Goal: Task Accomplishment & Management: Manage account settings

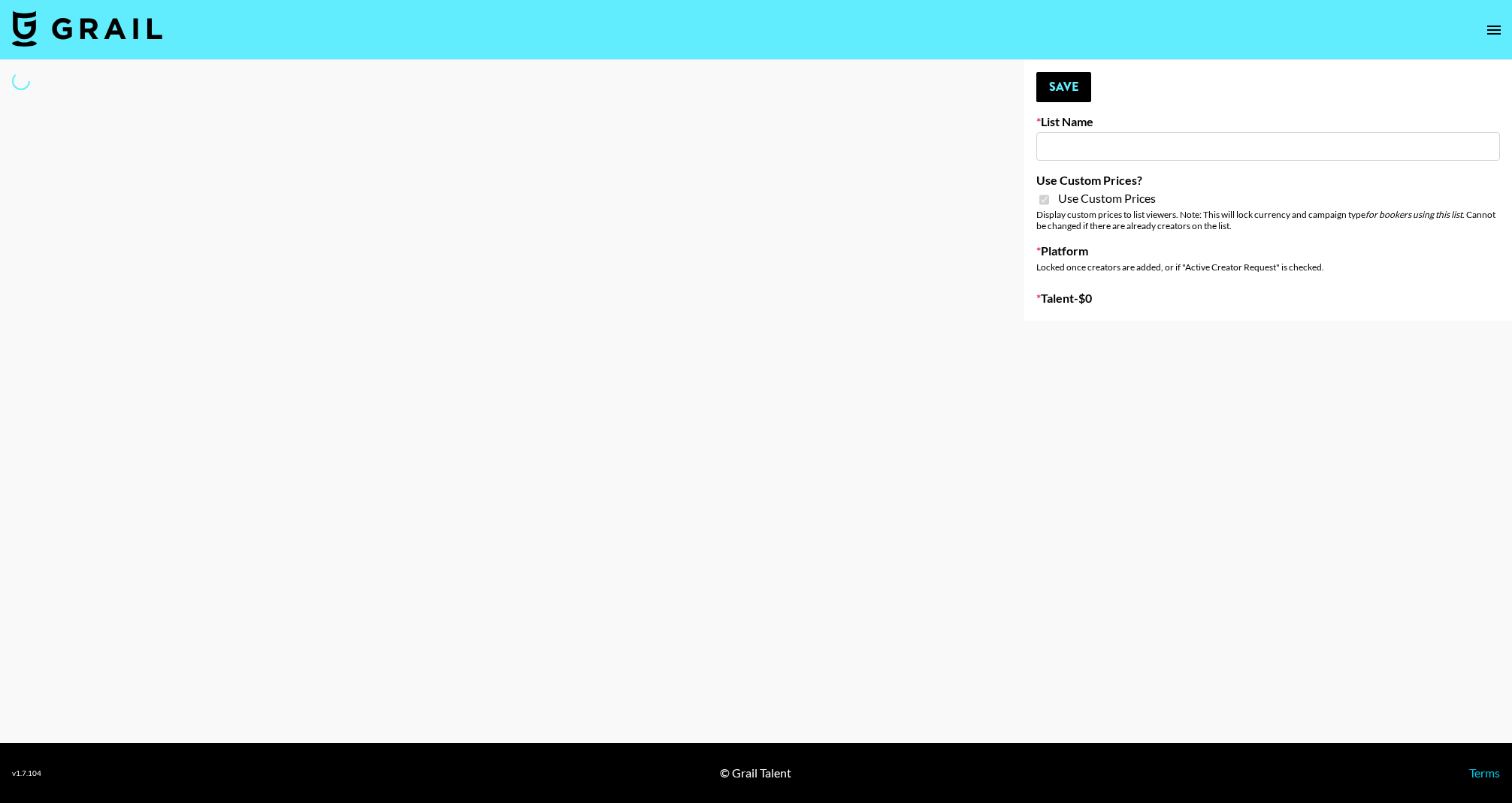
type input "App Install"
checkbox input "true"
select select "Brand"
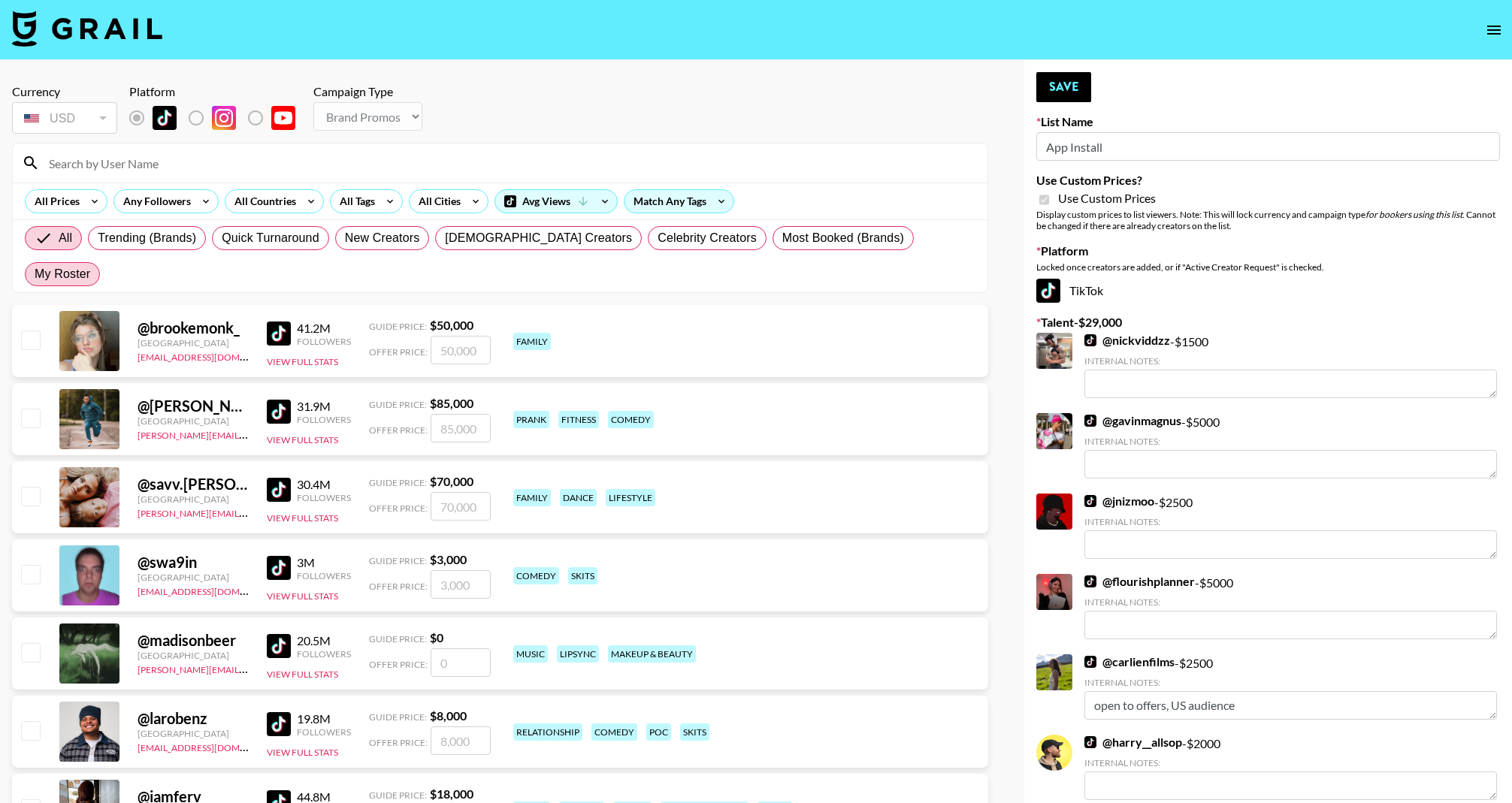
click at [90, 265] on span "My Roster" at bounding box center [62, 275] width 55 height 18
click at [35, 274] on input "My Roster" at bounding box center [35, 274] width 0 height 0
radio input "true"
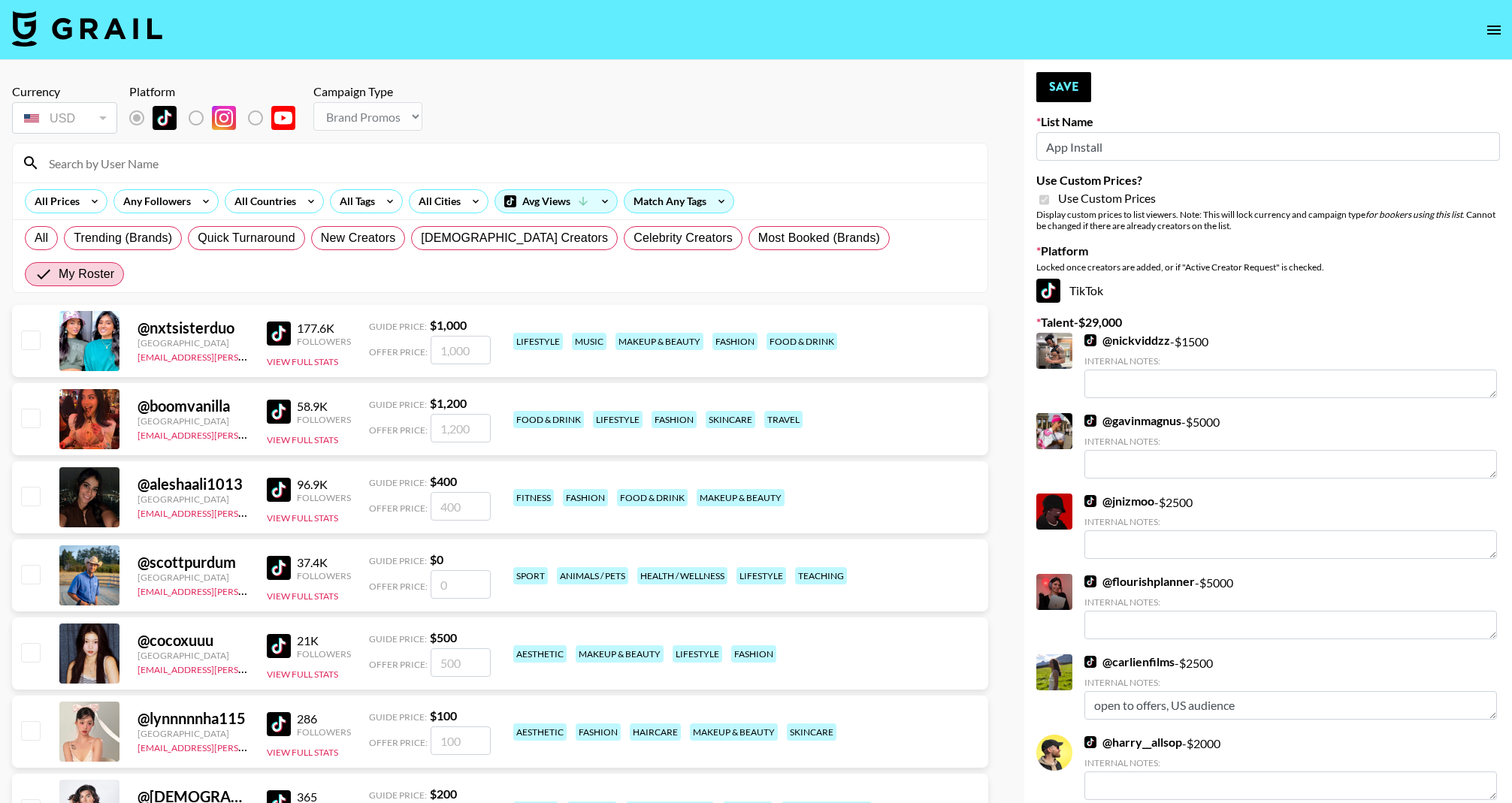
click at [28, 409] on input "checkbox" at bounding box center [31, 418] width 18 height 18
checkbox input "true"
type input "1200"
click at [28, 409] on input "checkbox" at bounding box center [31, 418] width 18 height 18
checkbox input "false"
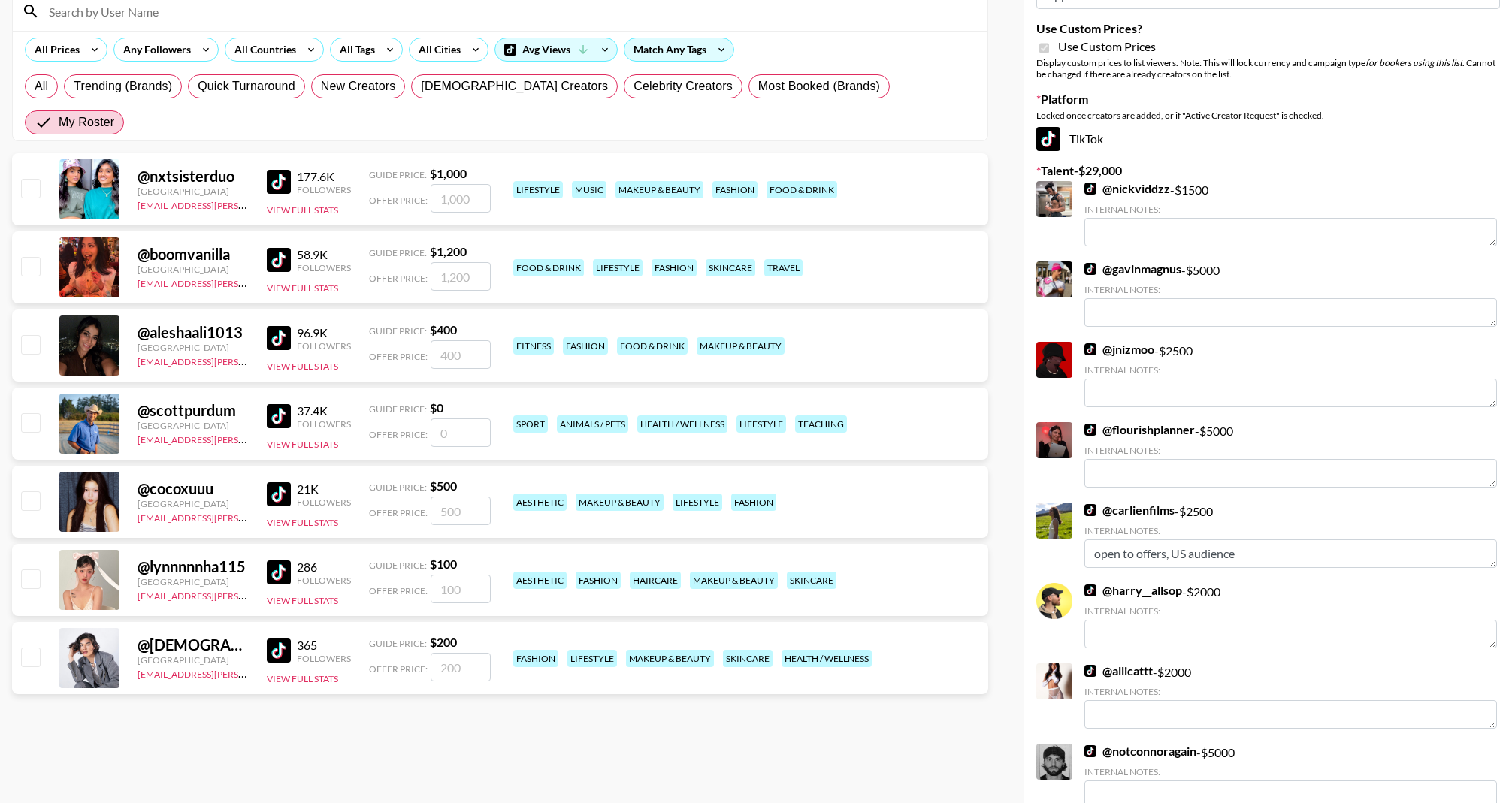
scroll to position [156, 0]
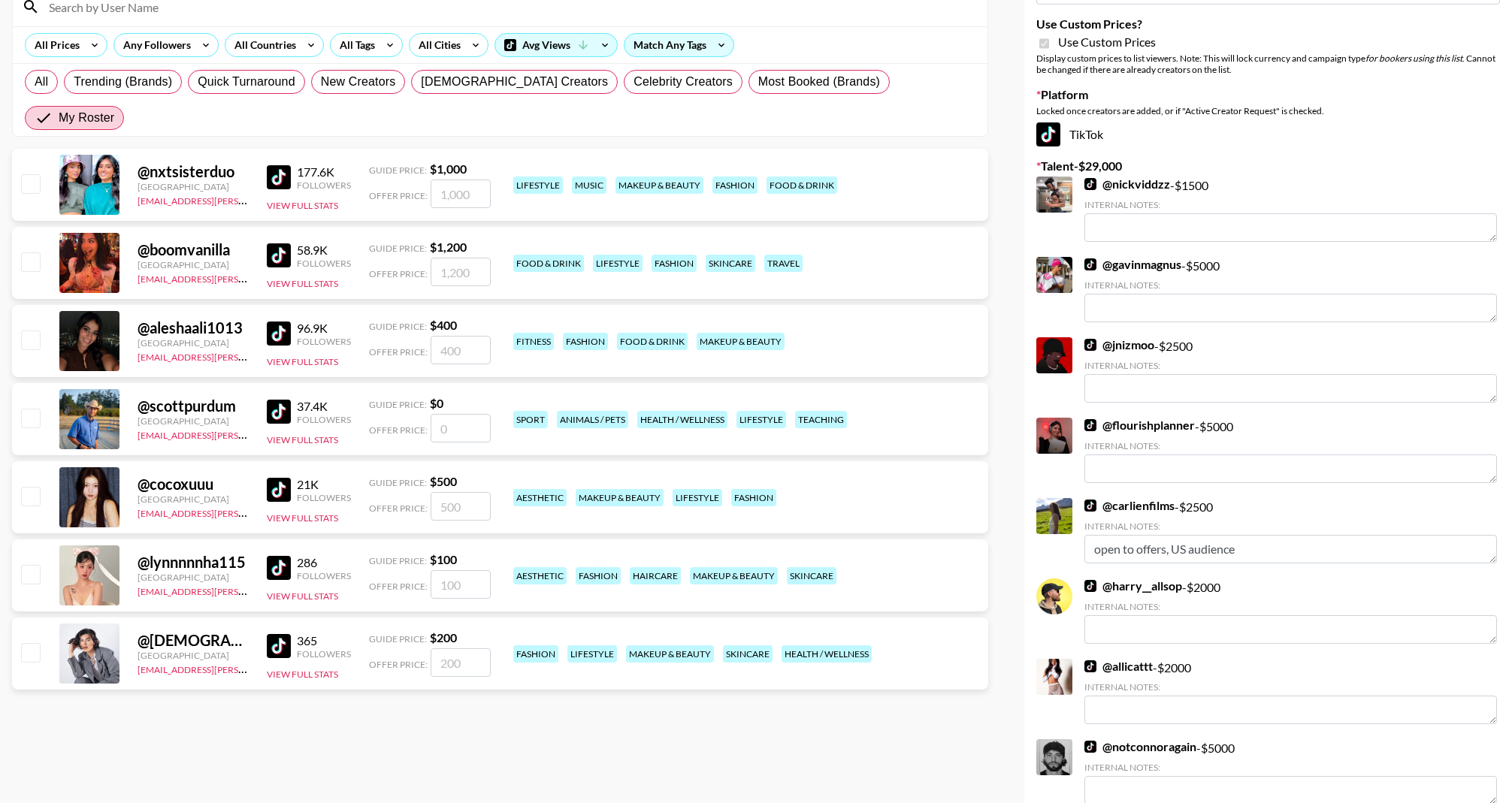
click at [28, 409] on input "checkbox" at bounding box center [31, 418] width 18 height 18
click at [35, 409] on input "checkbox" at bounding box center [31, 418] width 18 height 18
click at [34, 409] on input "checkbox" at bounding box center [31, 418] width 18 height 18
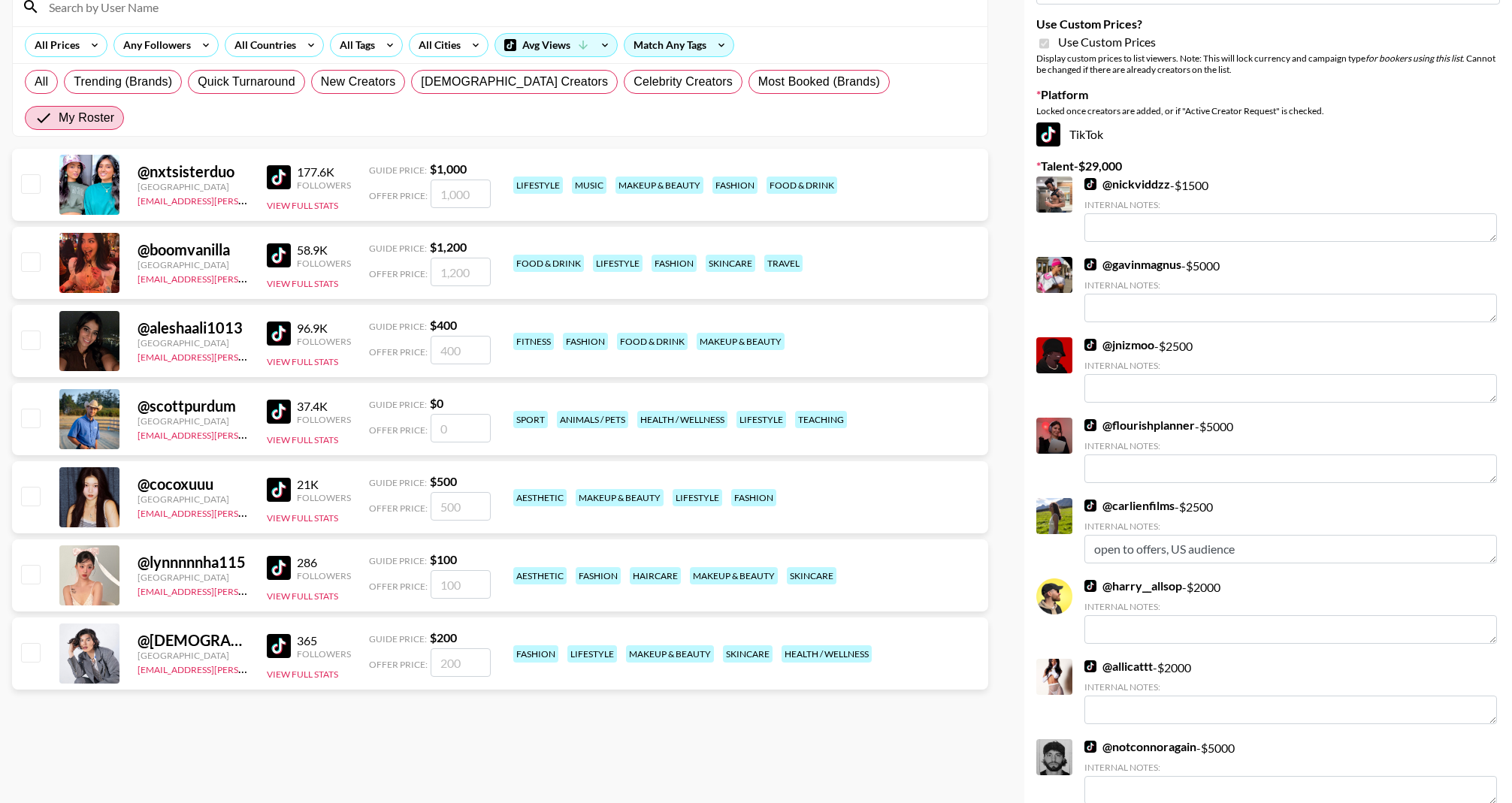
click at [31, 409] on input "checkbox" at bounding box center [31, 418] width 18 height 18
checkbox input "false"
click at [465, 414] on input "number" at bounding box center [460, 428] width 60 height 29
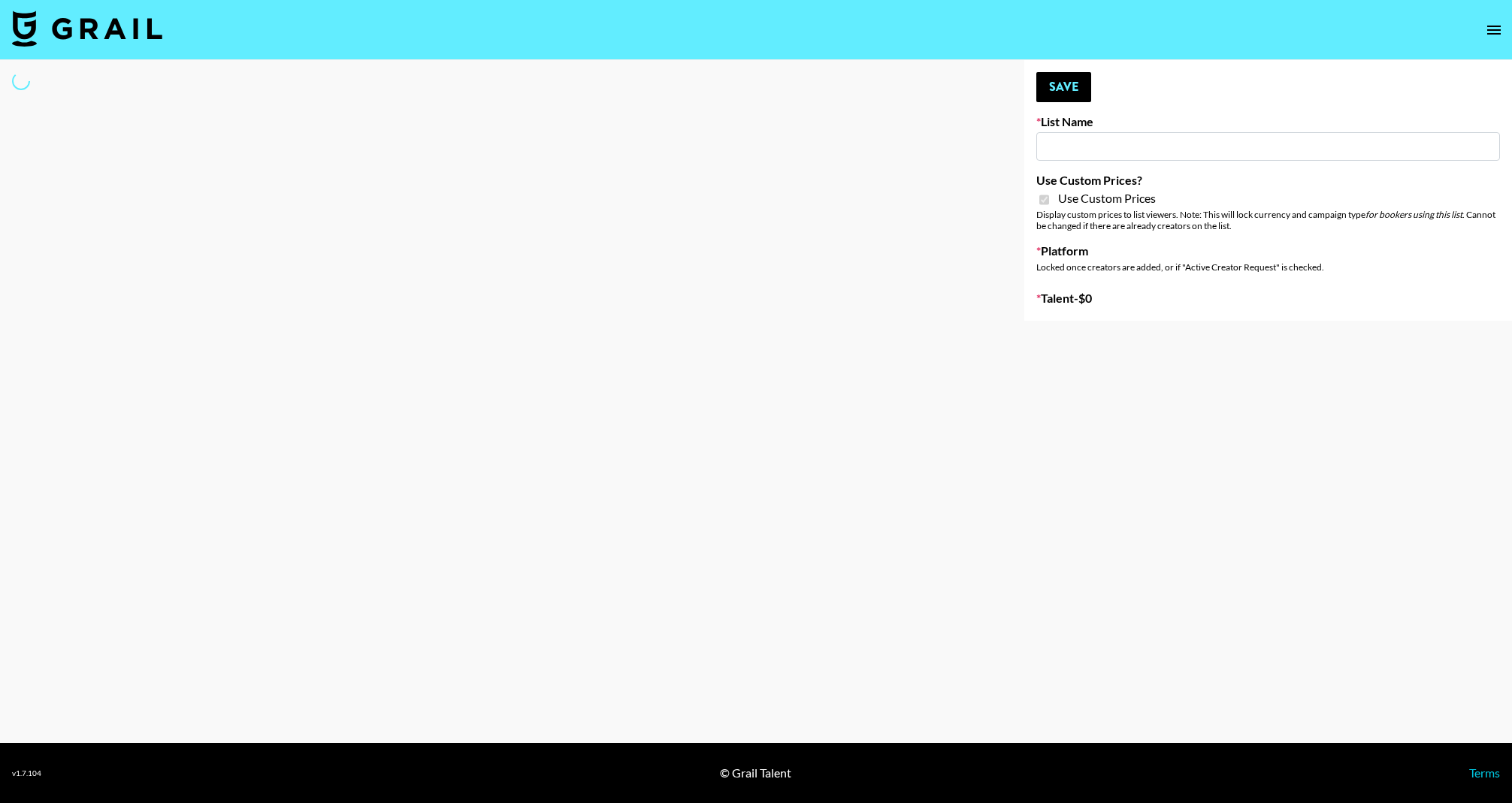
type input "Amaxy Beauty"
checkbox input "true"
select select "Brand"
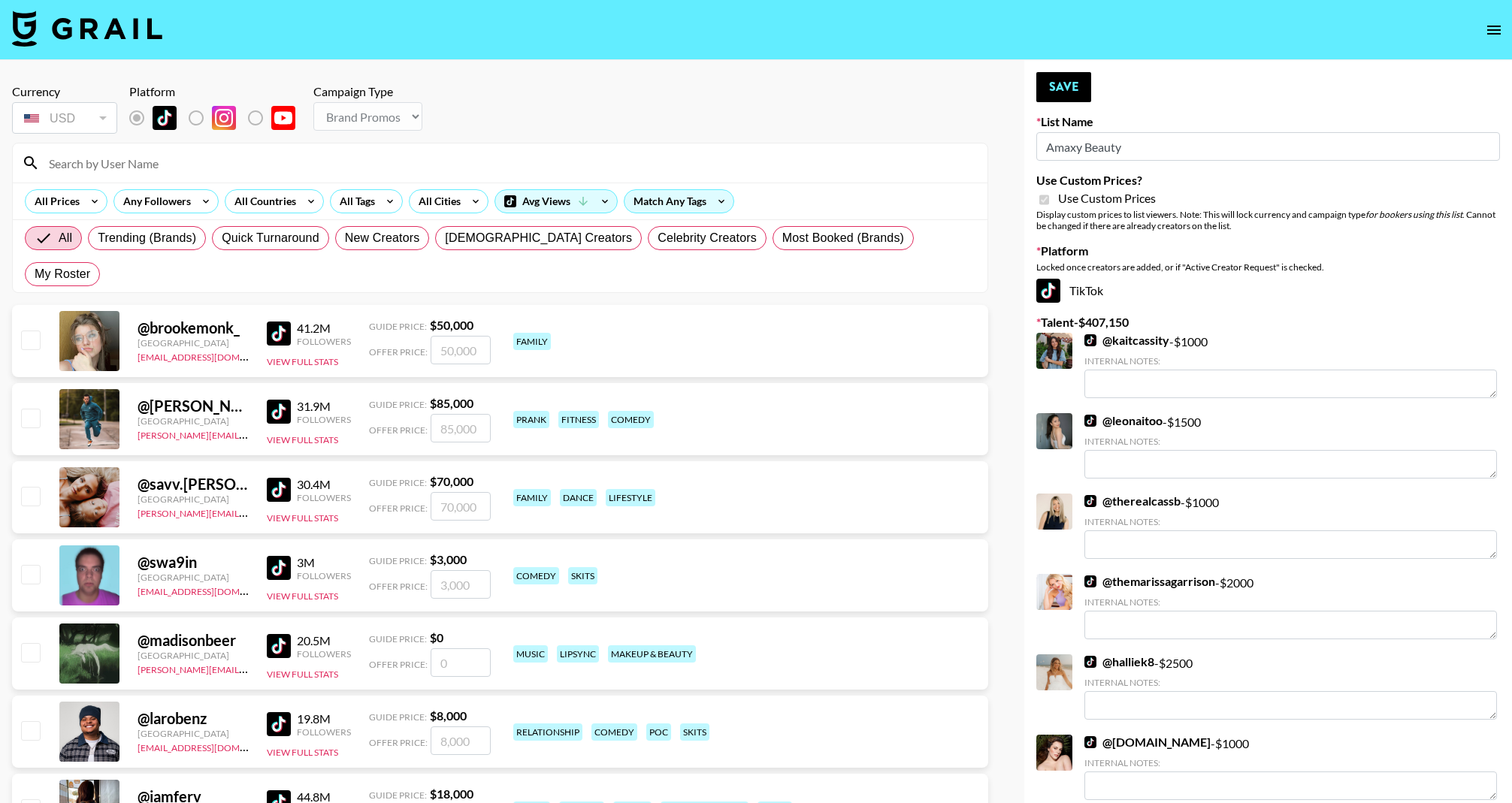
click at [884, 254] on div "All Trending (Brands) Quick Turnaround New Creators [DEMOGRAPHIC_DATA] Creators…" at bounding box center [500, 256] width 957 height 72
click at [90, 265] on span "My Roster" at bounding box center [62, 275] width 55 height 18
click at [35, 274] on input "My Roster" at bounding box center [35, 274] width 0 height 0
radio input "true"
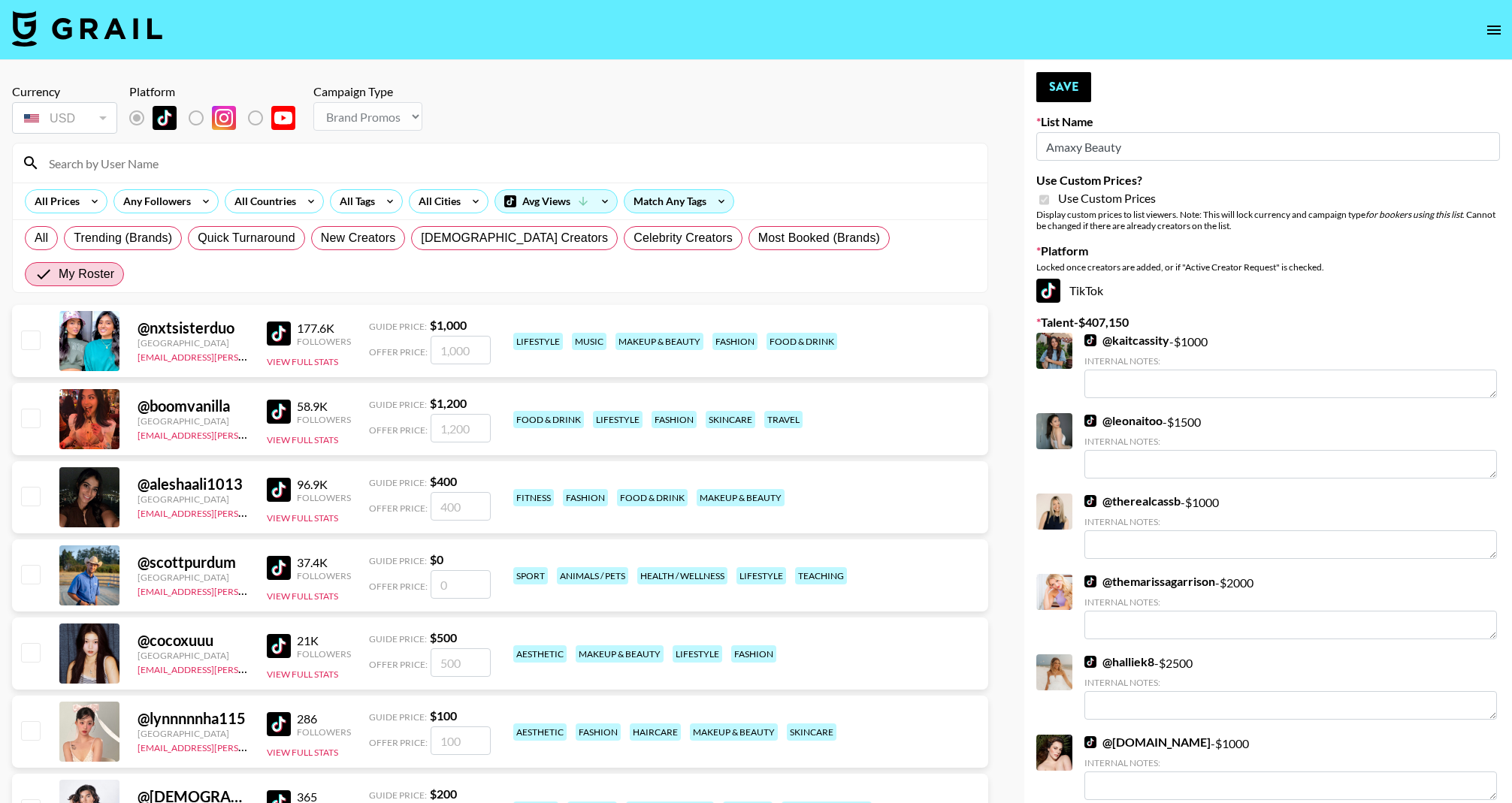
click at [41, 384] on div "@ boomvanilla [GEOGRAPHIC_DATA] [EMAIL_ADDRESS][PERSON_NAME][DOMAIN_NAME] 58.9K…" at bounding box center [500, 419] width 976 height 72
click at [31, 409] on input "checkbox" at bounding box center [31, 418] width 18 height 18
checkbox input "true"
type input "1200"
click at [30, 721] on input "checkbox" at bounding box center [31, 730] width 18 height 18
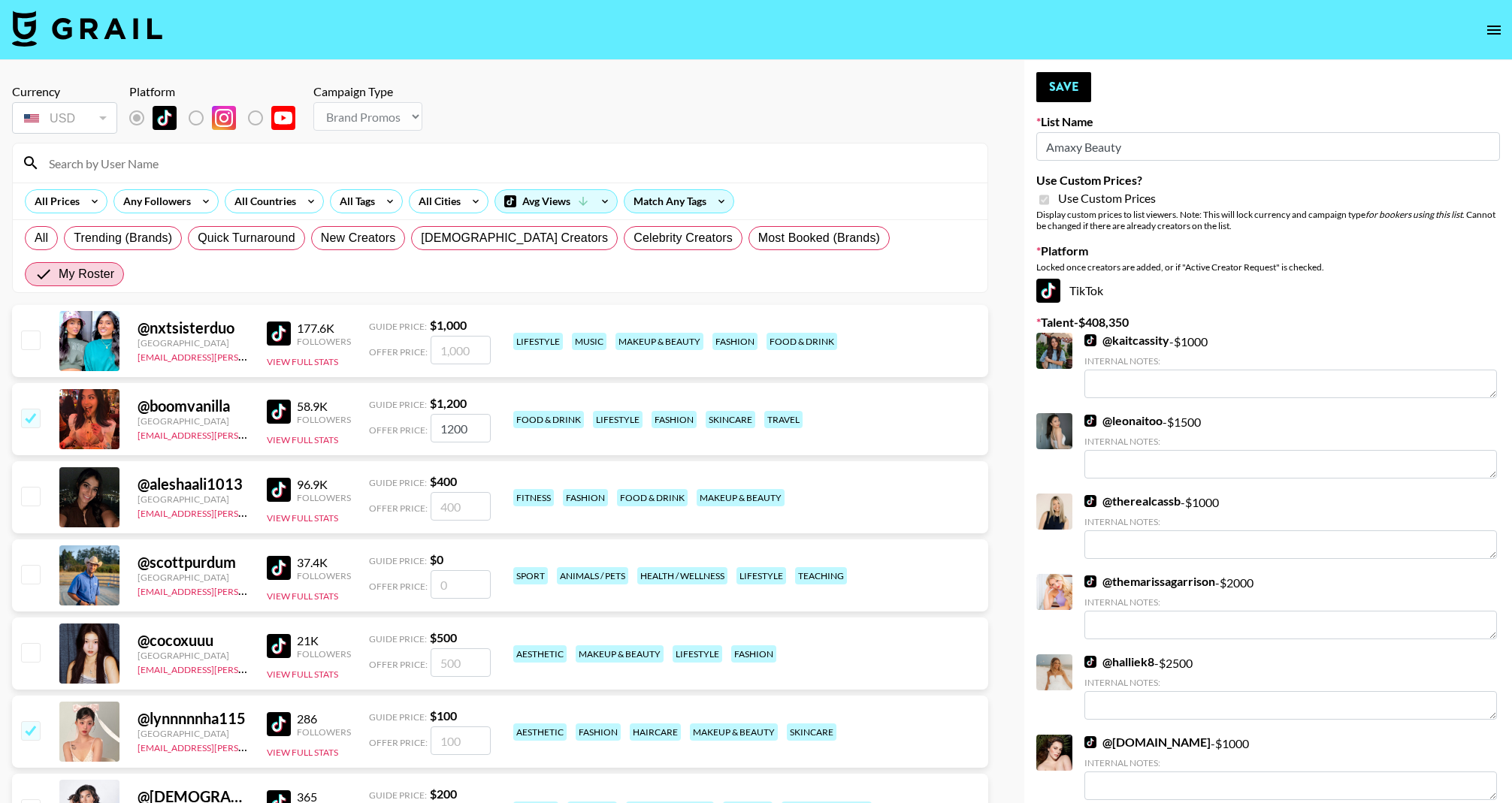
checkbox input "true"
type input "100"
click at [1069, 81] on button "Save" at bounding box center [1063, 87] width 54 height 30
